Goal: Transaction & Acquisition: Purchase product/service

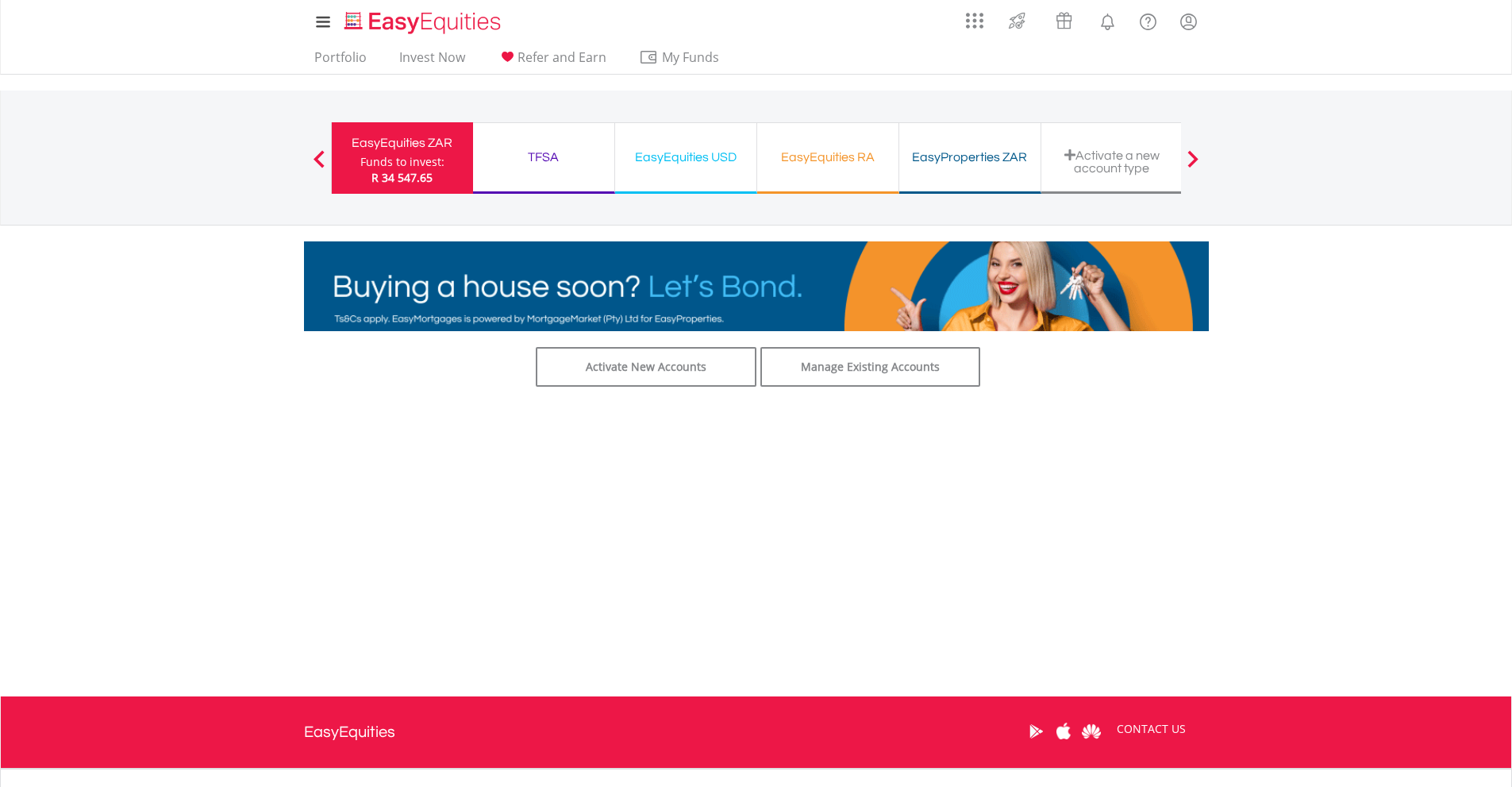
click at [567, 150] on div "TFSA" at bounding box center [544, 158] width 122 height 23
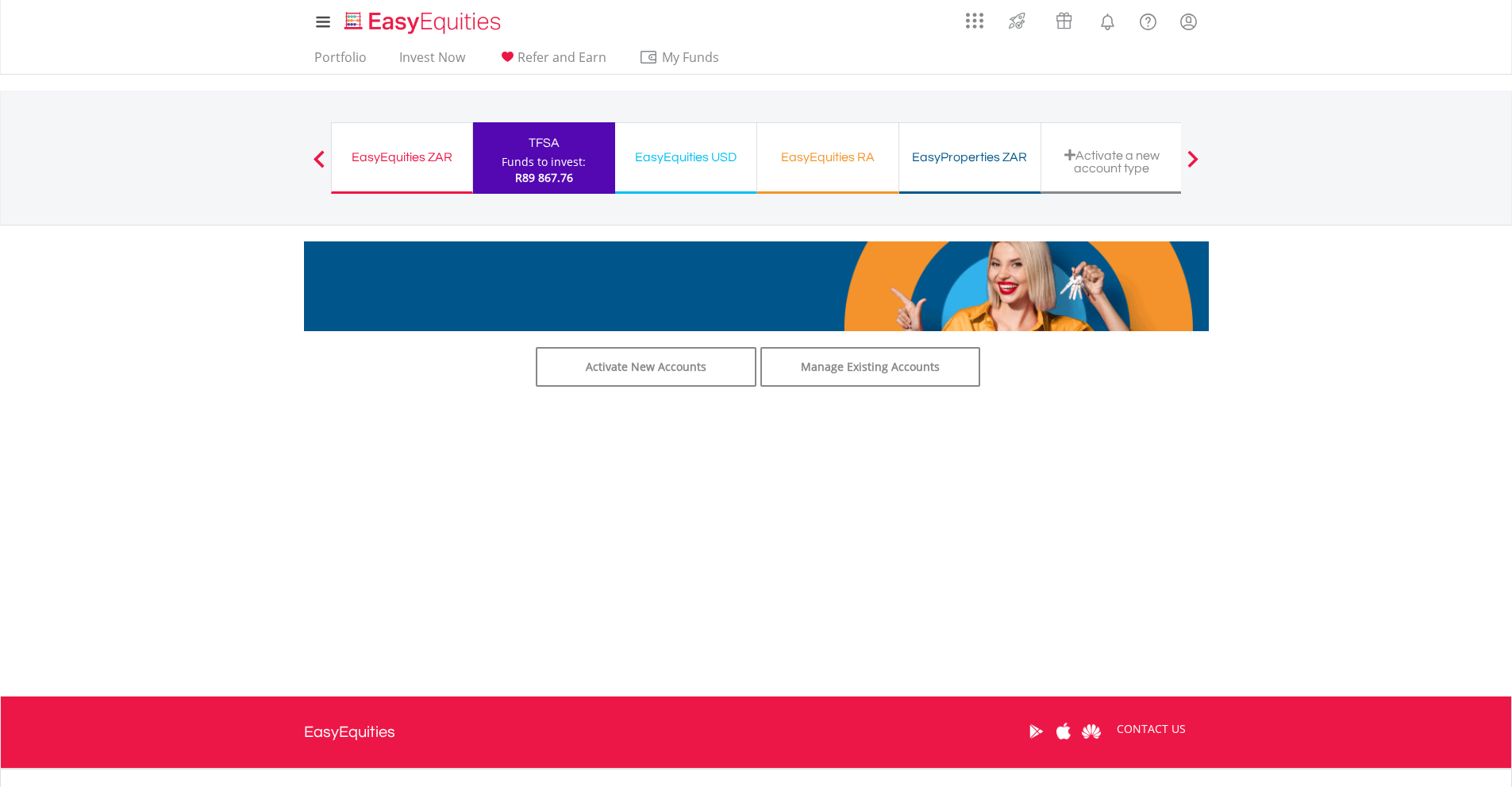
click at [659, 160] on div "EasyEquities USD" at bounding box center [686, 158] width 122 height 23
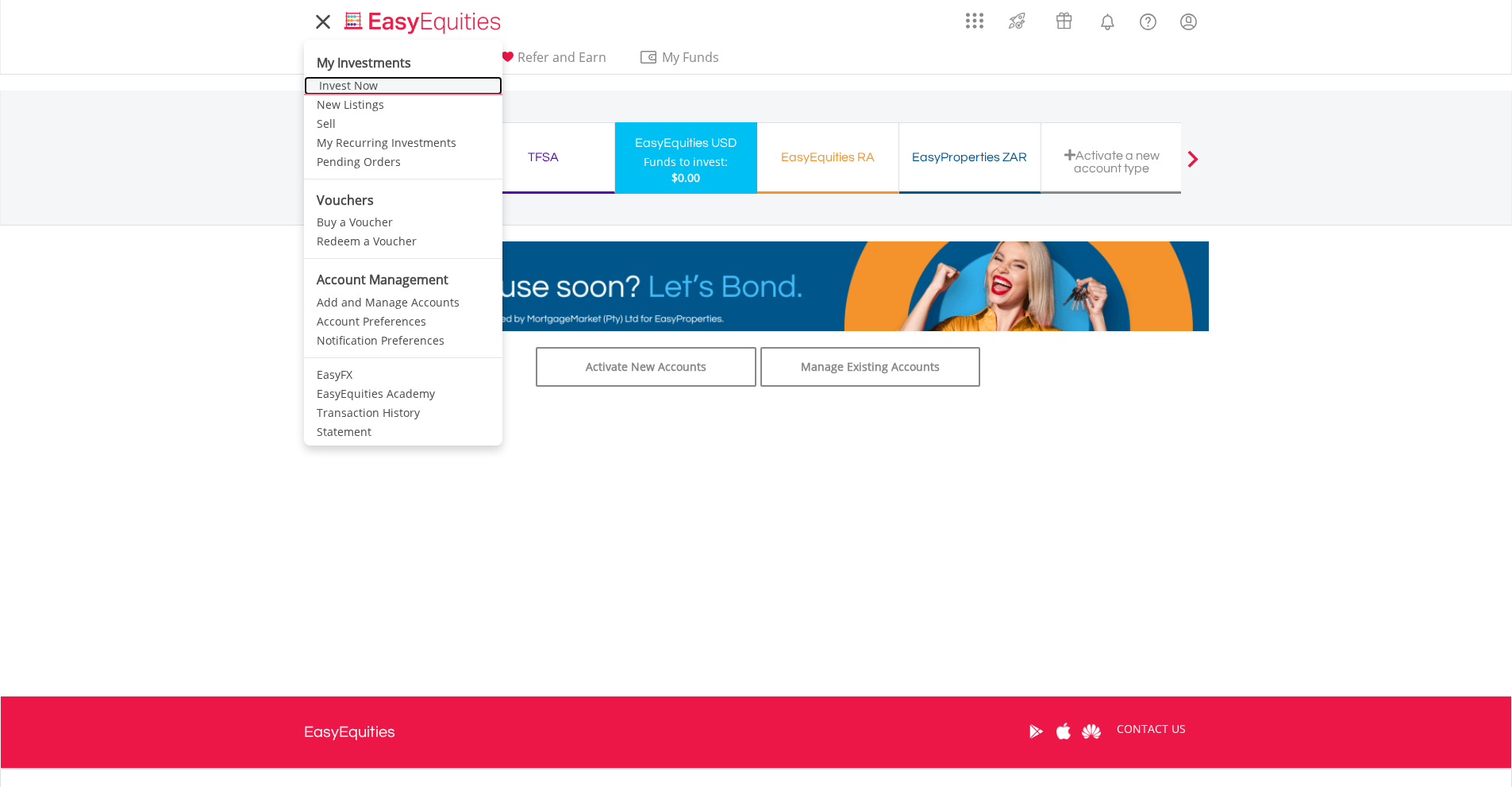
click at [340, 85] on link "Invest Now" at bounding box center [403, 86] width 199 height 19
